Goal: Check status: Check status

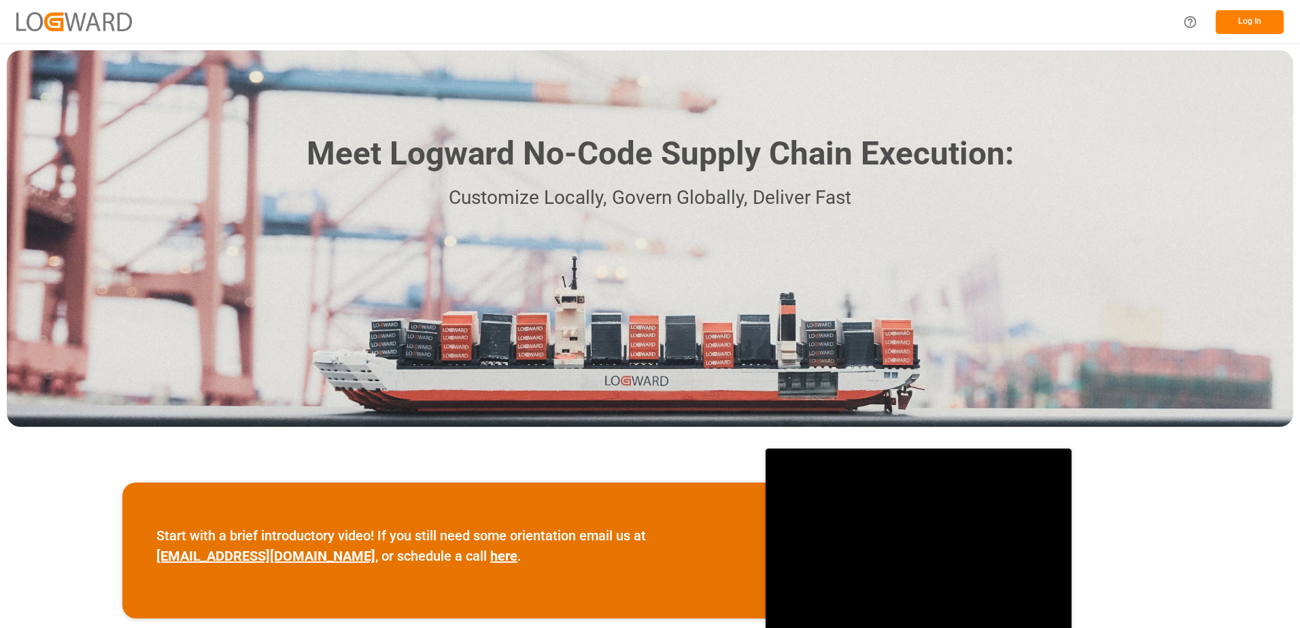
click at [1238, 18] on button "Log In" at bounding box center [1250, 22] width 68 height 24
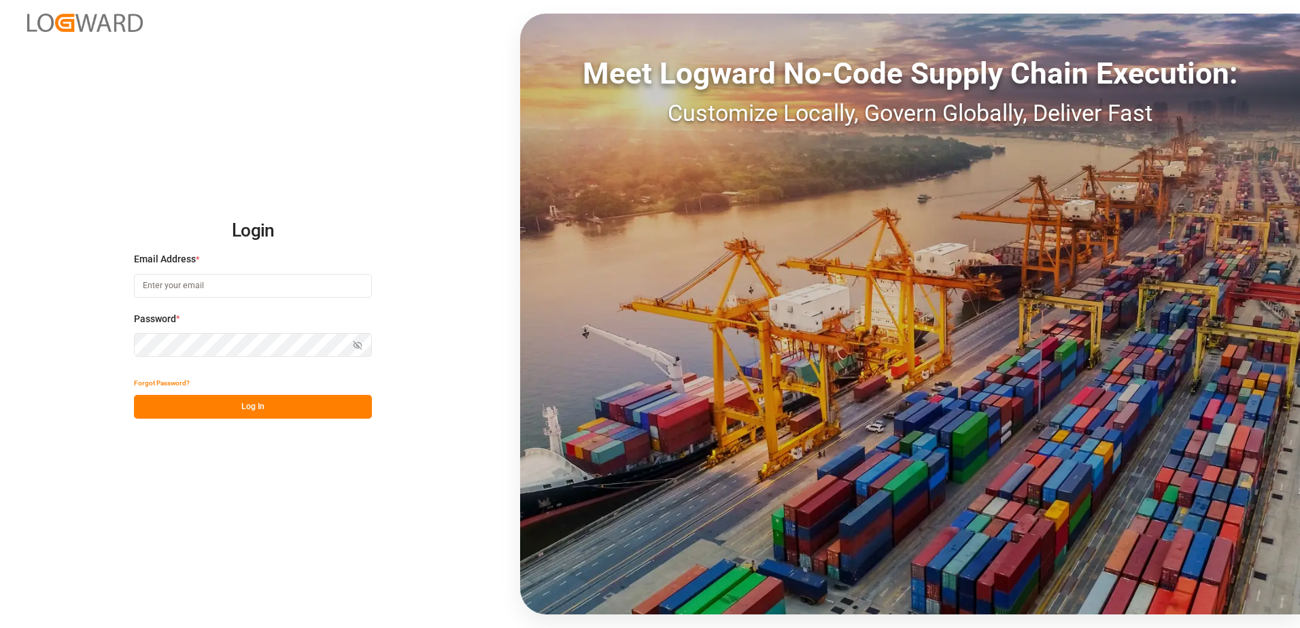
click at [244, 288] on input at bounding box center [253, 286] width 238 height 24
type input "[PERSON_NAME][EMAIL_ADDRESS][DOMAIN_NAME]"
click at [354, 347] on icon "button" at bounding box center [358, 346] width 10 height 10
click at [283, 409] on button "Log In" at bounding box center [253, 407] width 238 height 24
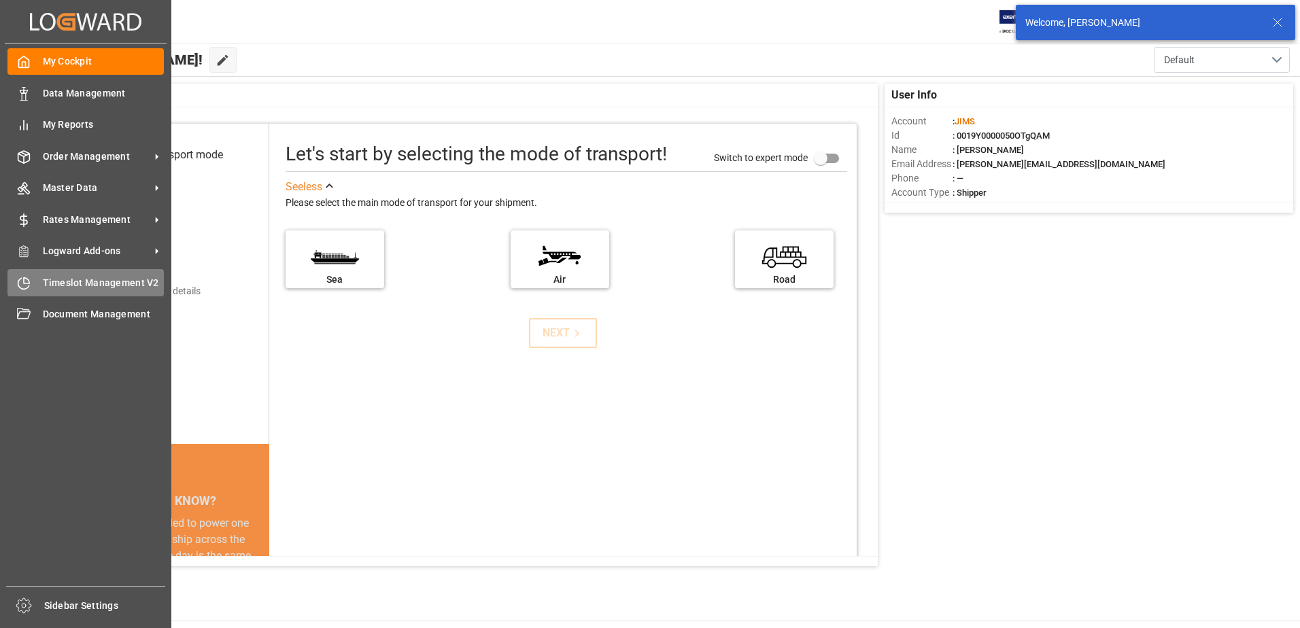
click at [18, 284] on icon at bounding box center [23, 283] width 11 height 11
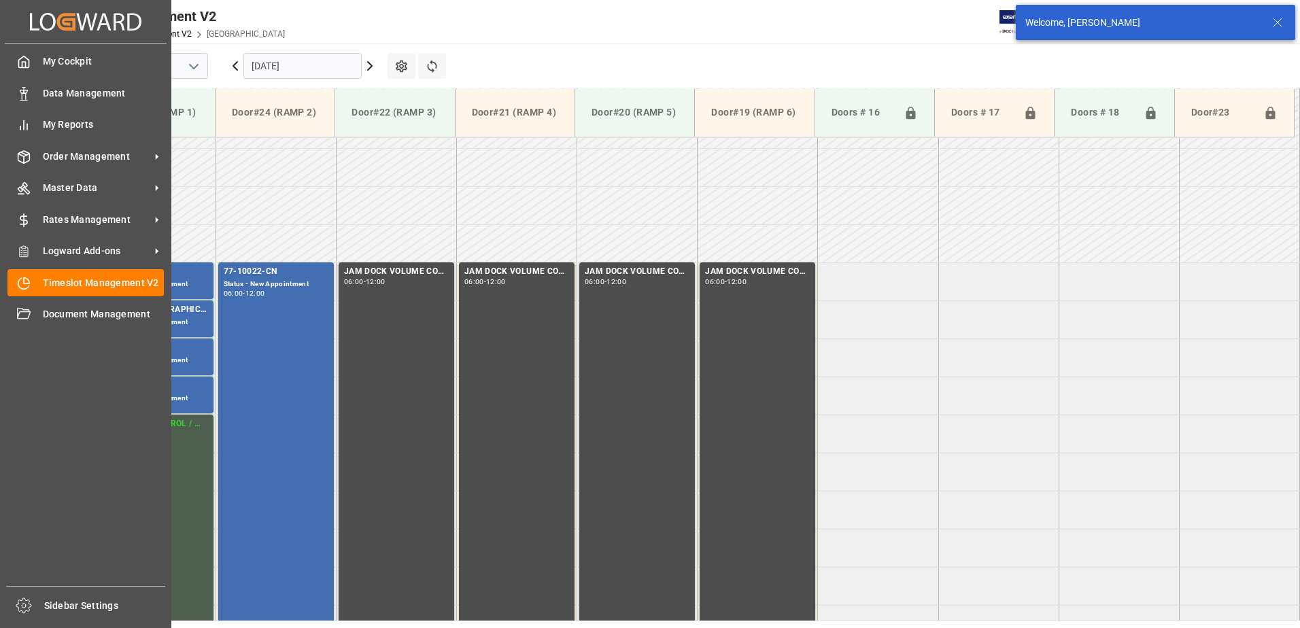
scroll to position [373, 0]
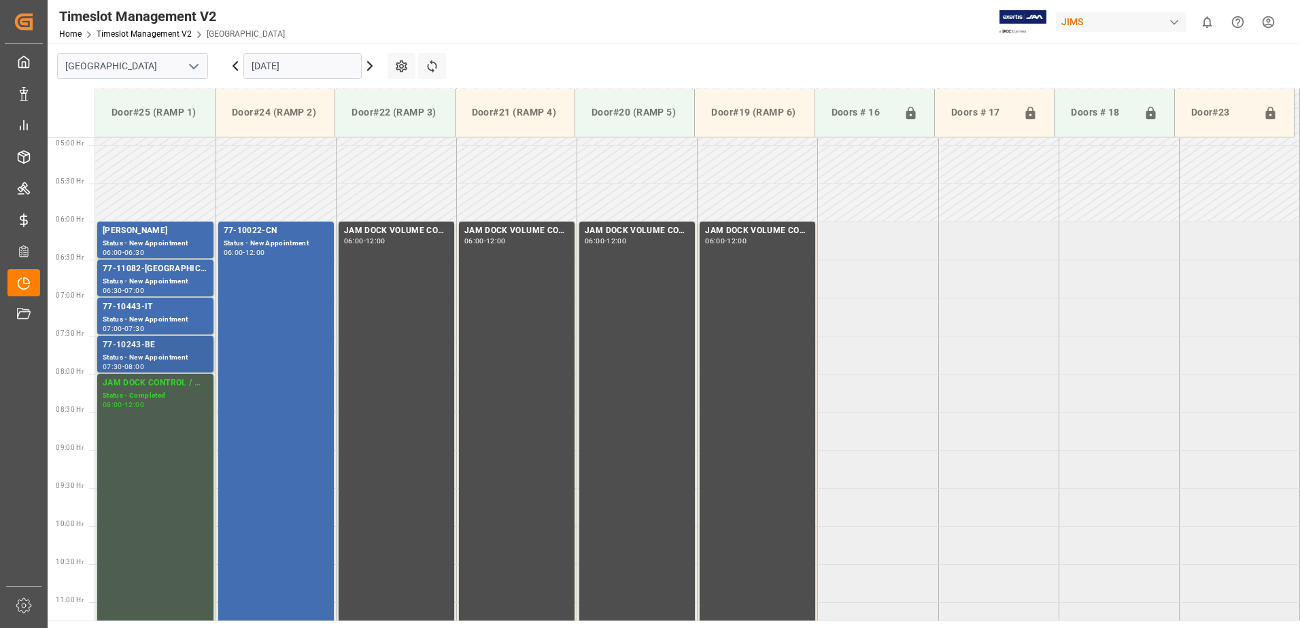
click at [153, 351] on div "77-10243-BE" at bounding box center [155, 346] width 105 height 14
click at [172, 320] on div "Status - New Appointment" at bounding box center [155, 320] width 105 height 12
click at [182, 281] on div "Status - New Appointment" at bounding box center [155, 282] width 105 height 12
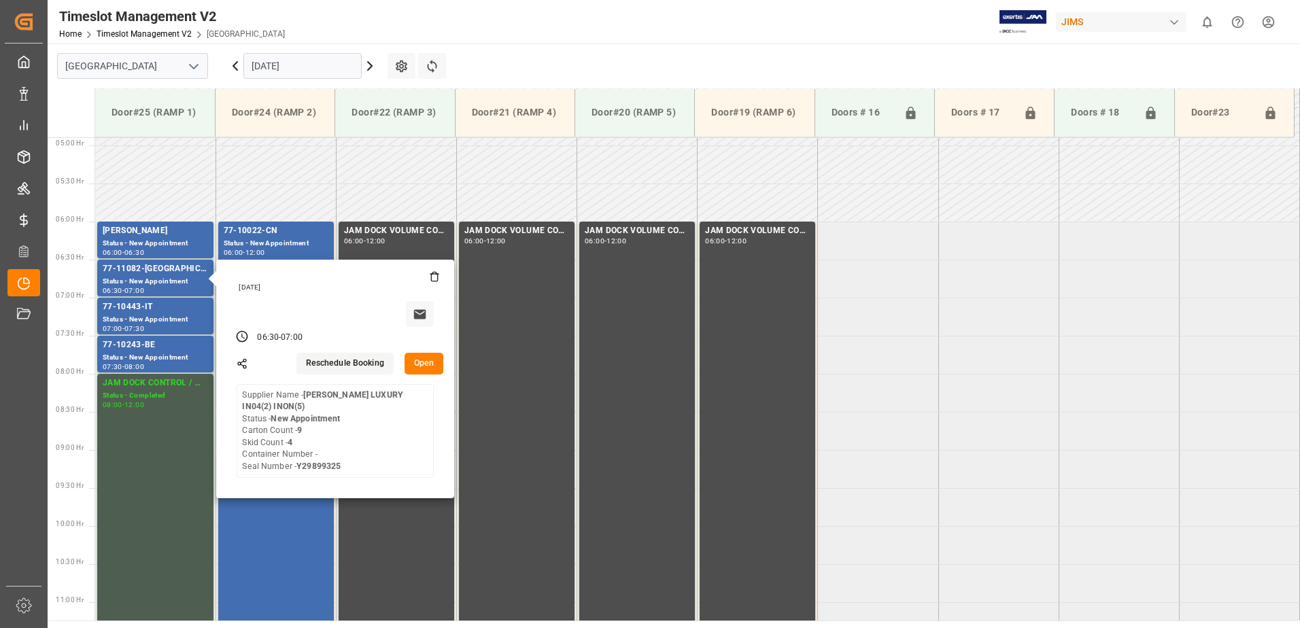
click at [325, 64] on input "[DATE]" at bounding box center [302, 66] width 118 height 26
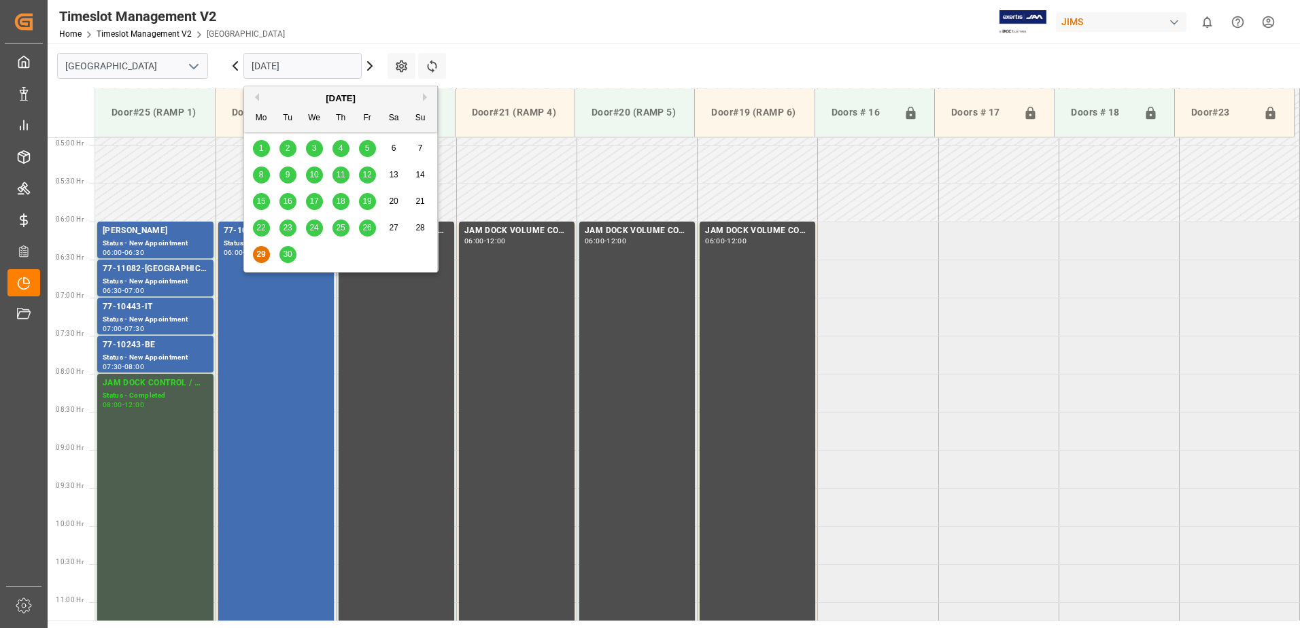
click at [288, 257] on span "30" at bounding box center [287, 255] width 9 height 10
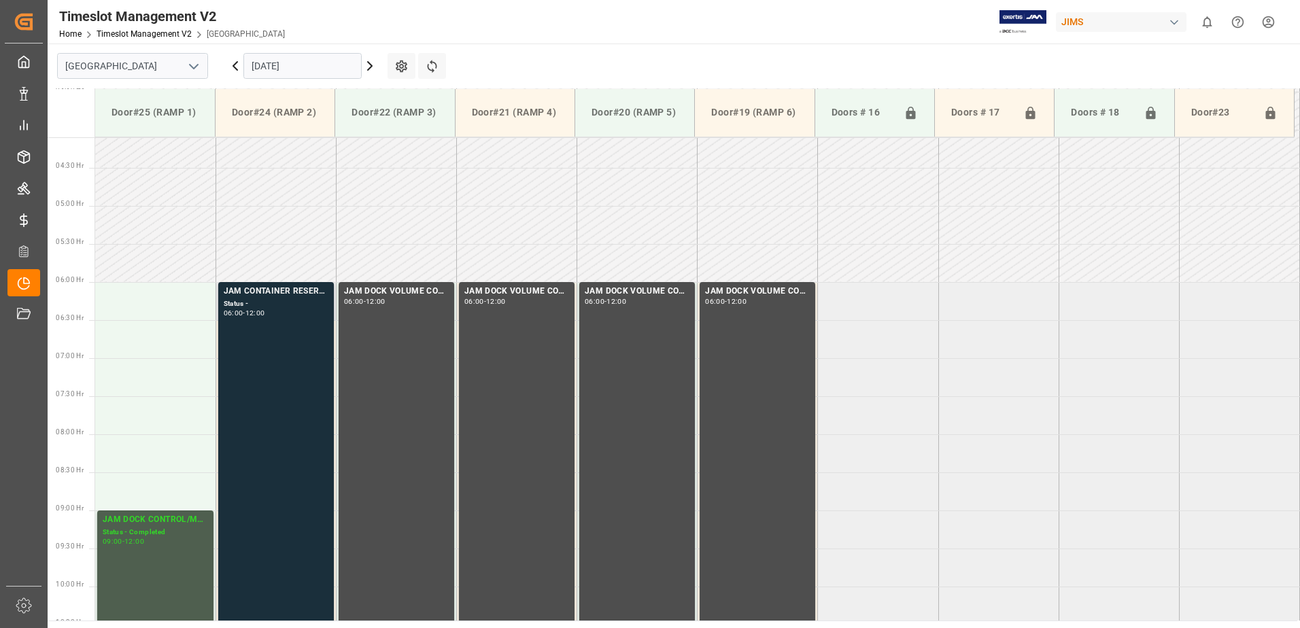
scroll to position [237, 0]
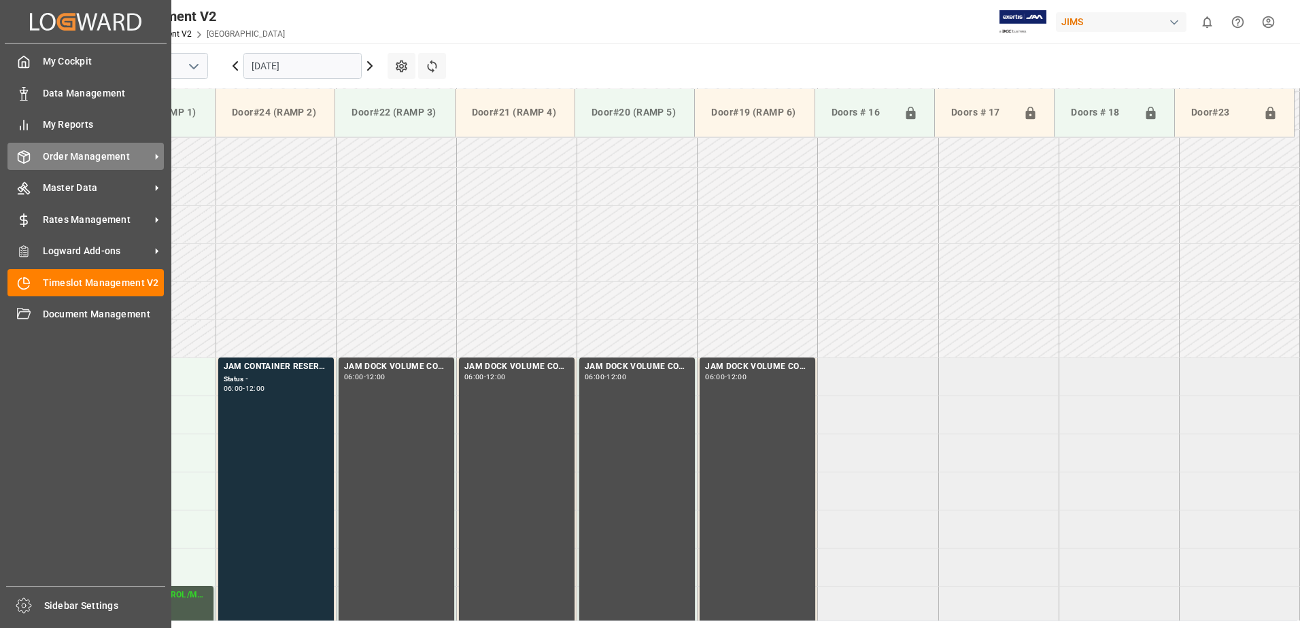
click at [70, 153] on span "Order Management" at bounding box center [96, 157] width 107 height 14
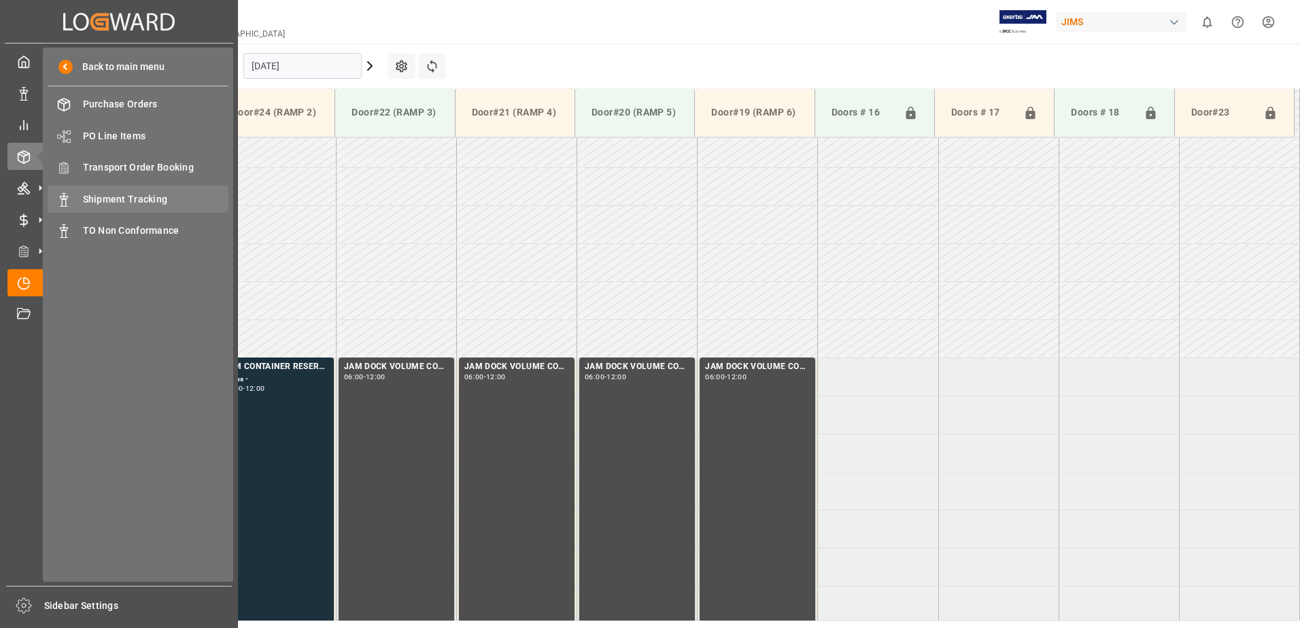
click at [115, 197] on span "Shipment Tracking" at bounding box center [156, 199] width 146 height 14
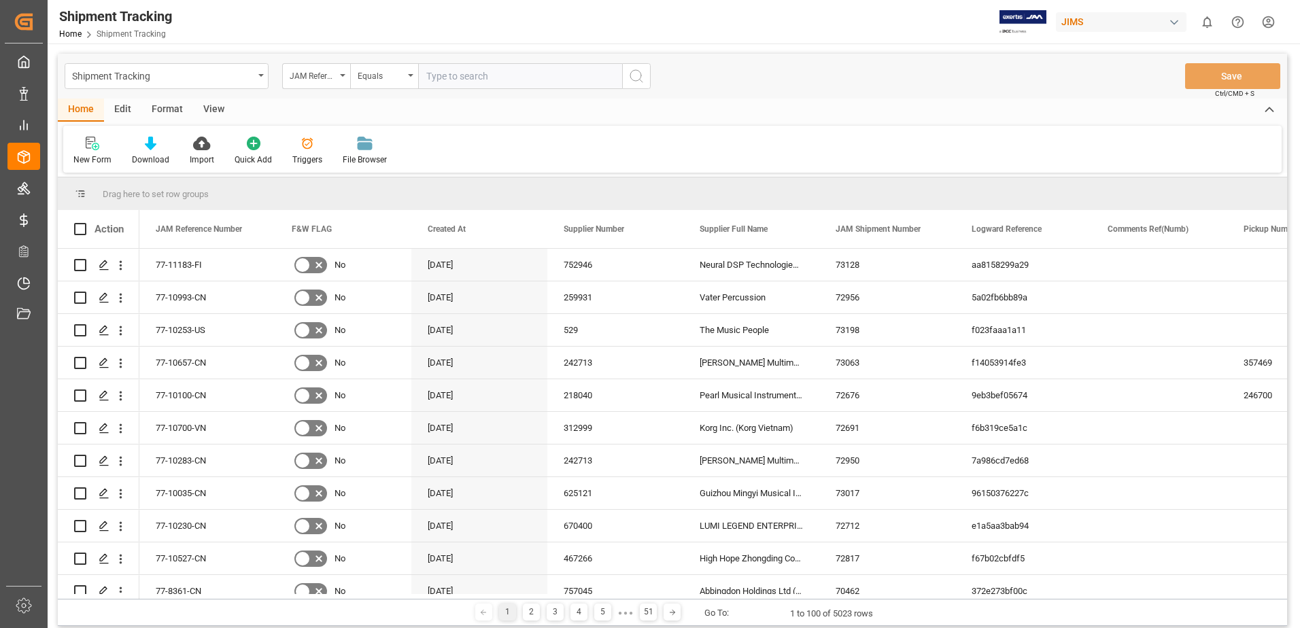
click at [529, 78] on input "text" at bounding box center [520, 76] width 204 height 26
type input "77-10337-cn"
click at [637, 70] on circle "search button" at bounding box center [635, 75] width 11 height 11
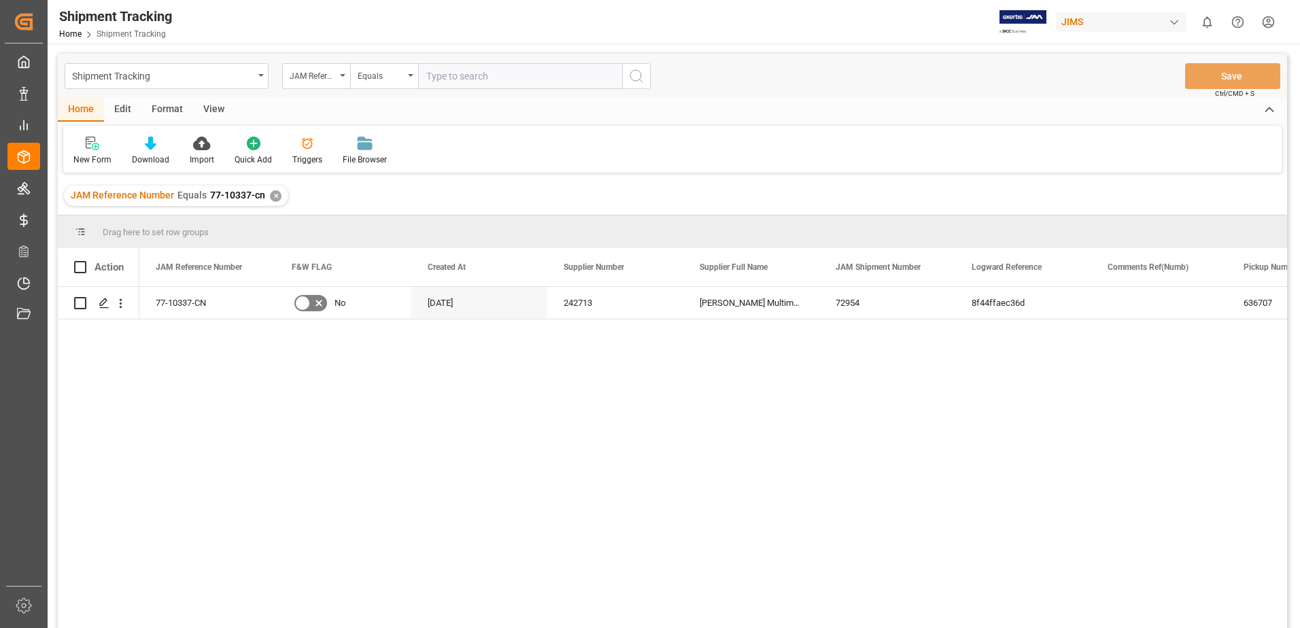
click at [207, 107] on div "View" at bounding box center [213, 110] width 41 height 23
click at [86, 147] on icon at bounding box center [87, 144] width 14 height 14
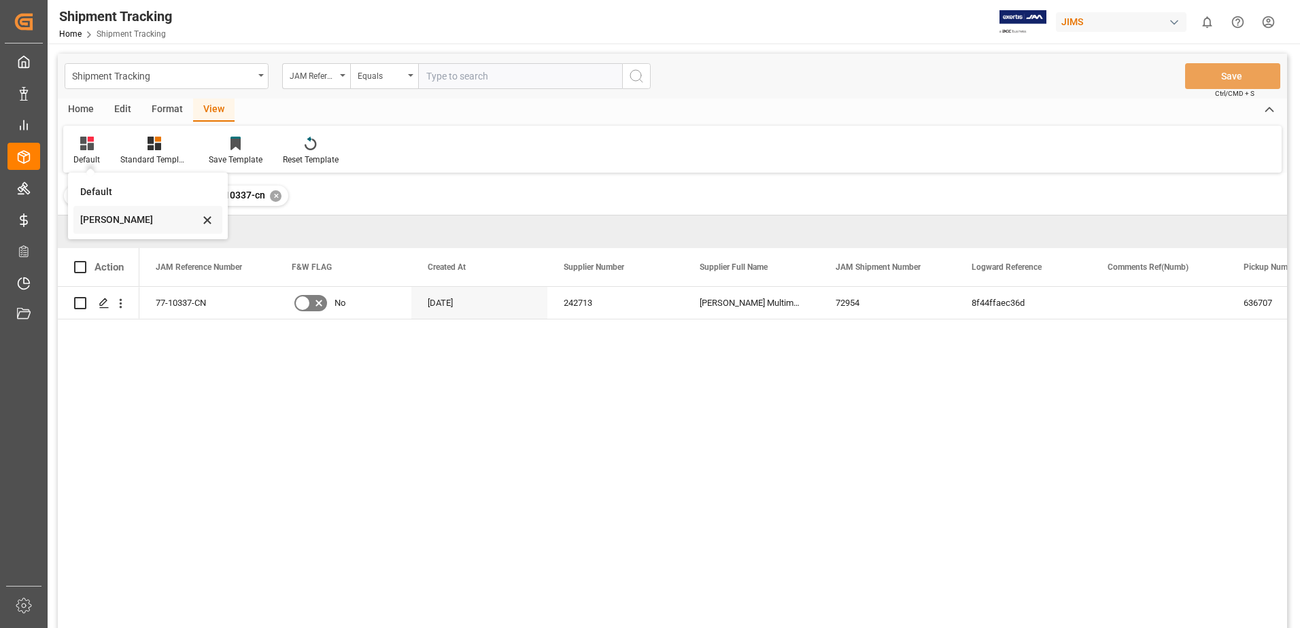
click at [101, 218] on div "[PERSON_NAME]" at bounding box center [139, 220] width 119 height 14
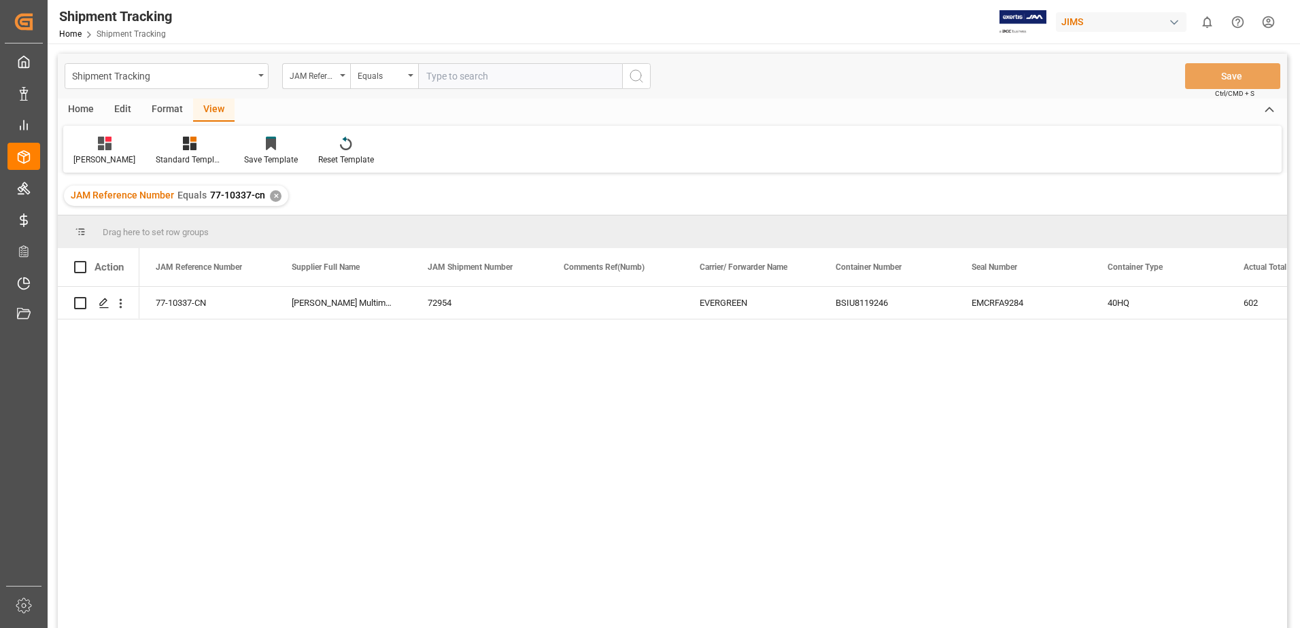
click at [275, 194] on div "✕" at bounding box center [276, 196] width 12 height 12
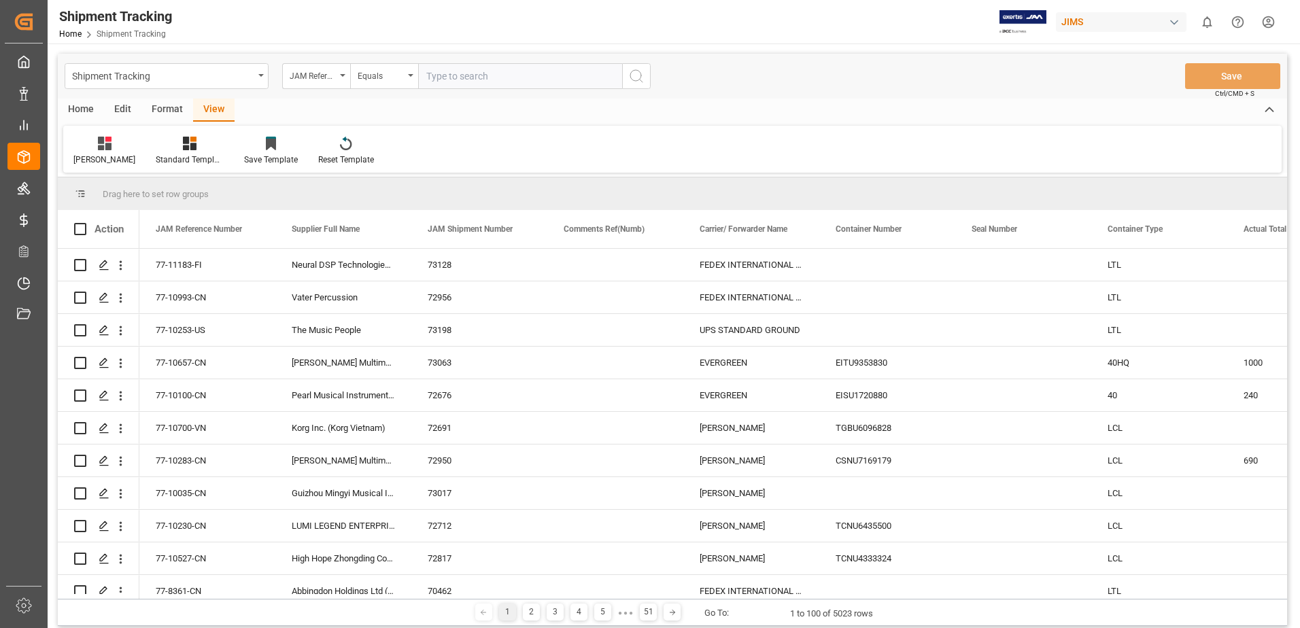
click at [444, 77] on input "text" at bounding box center [520, 76] width 204 height 26
type input "77-10432-cn"
click at [639, 75] on icon "search button" at bounding box center [636, 76] width 16 height 16
